Goal: Information Seeking & Learning: Learn about a topic

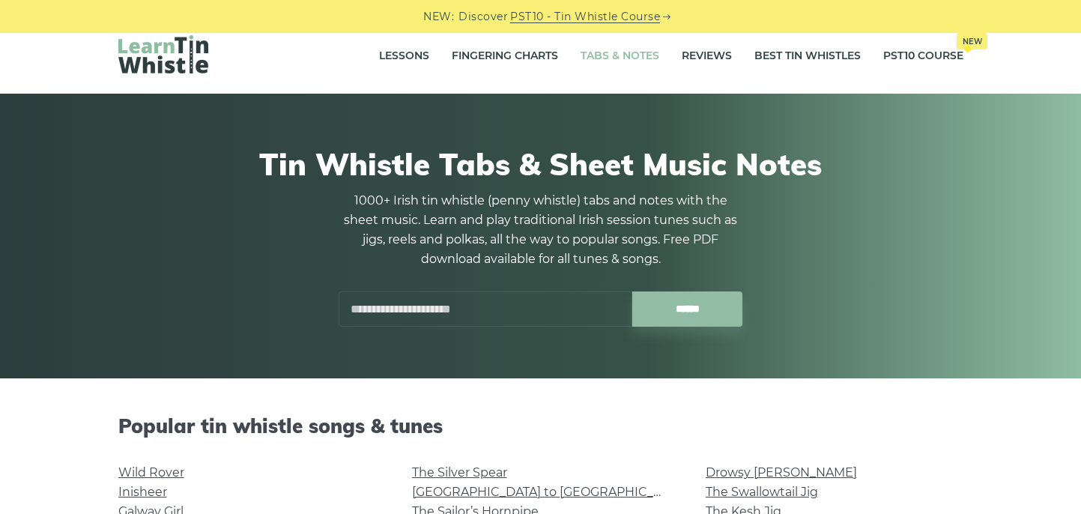
scroll to position [17, 0]
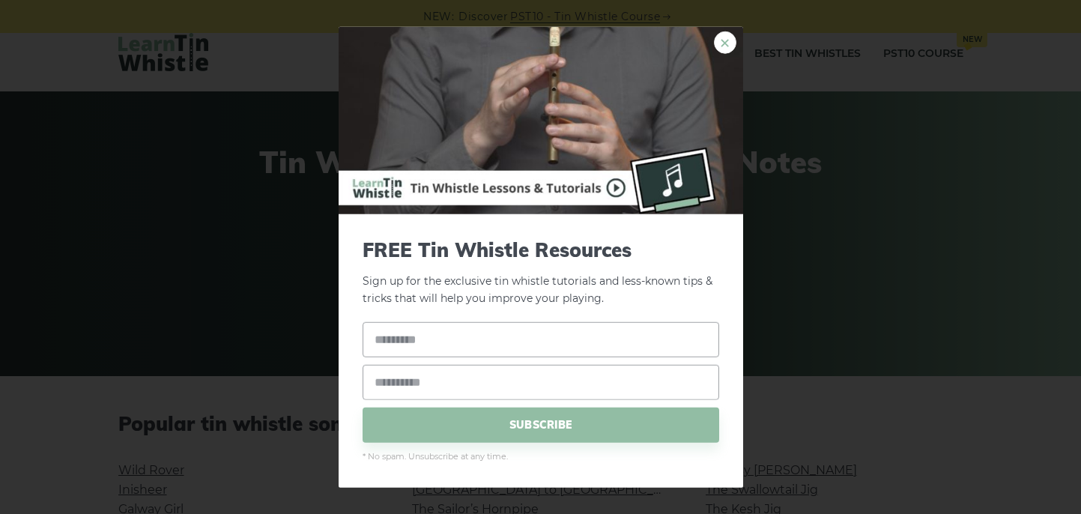
click at [724, 40] on link "×" at bounding box center [725, 42] width 22 height 22
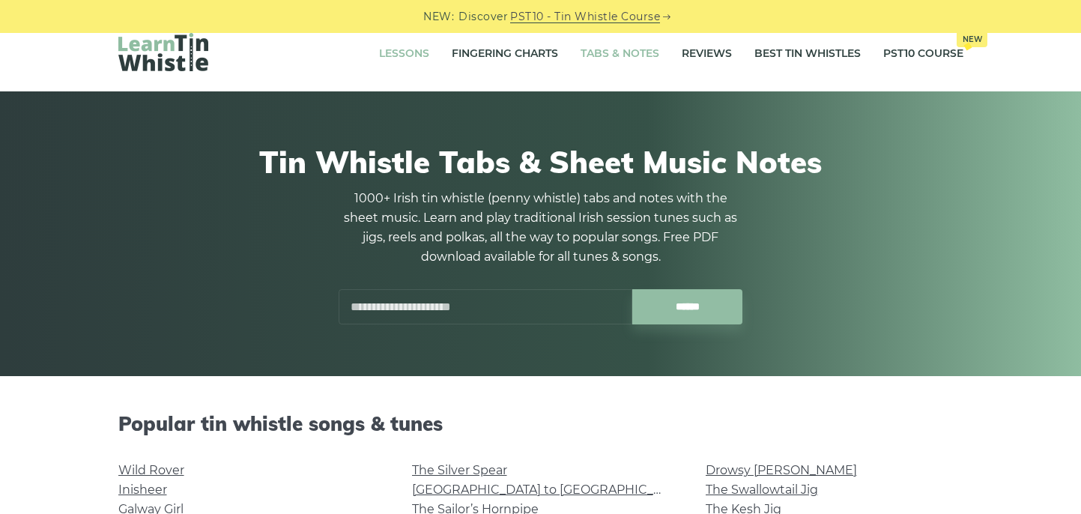
click at [406, 56] on link "Lessons" at bounding box center [404, 53] width 50 height 37
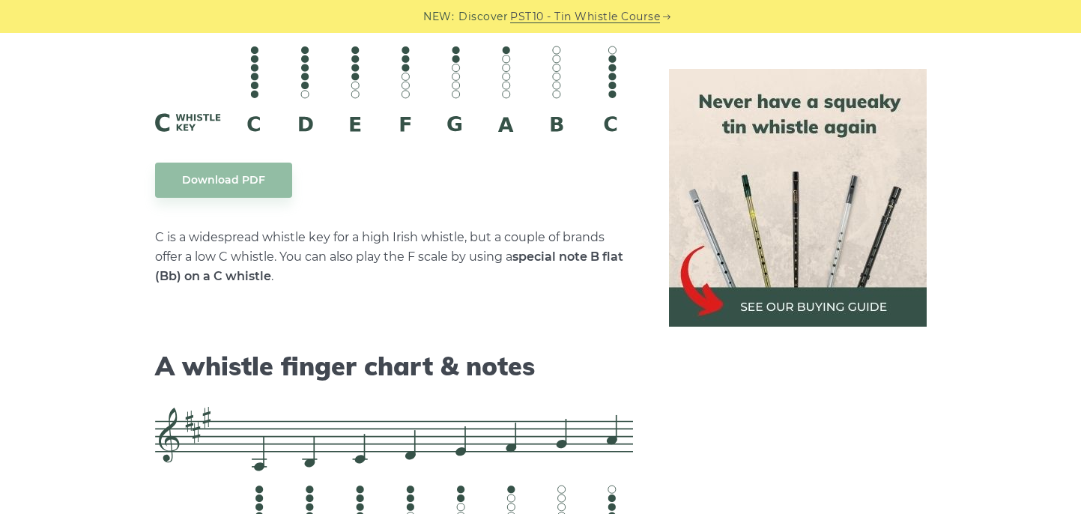
scroll to position [3978, 0]
